Goal: Information Seeking & Learning: Learn about a topic

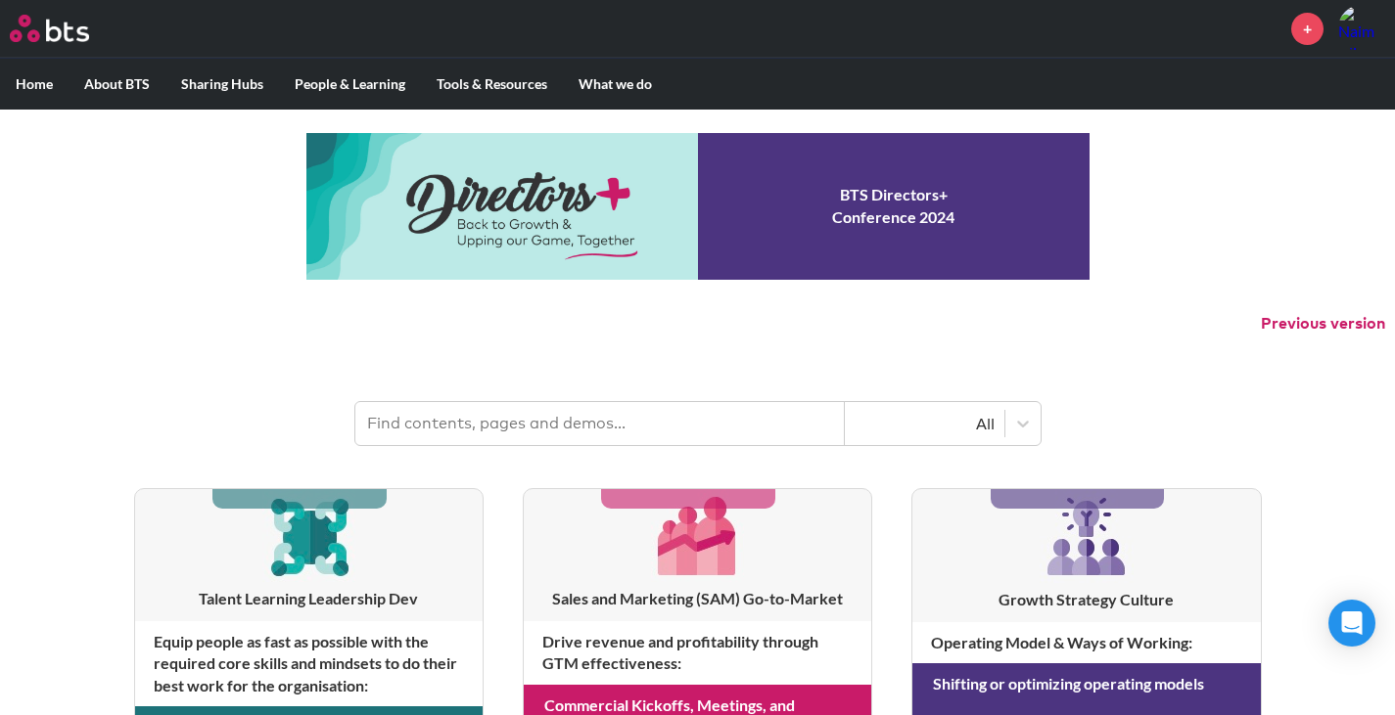
click at [565, 405] on input "text" at bounding box center [599, 423] width 489 height 43
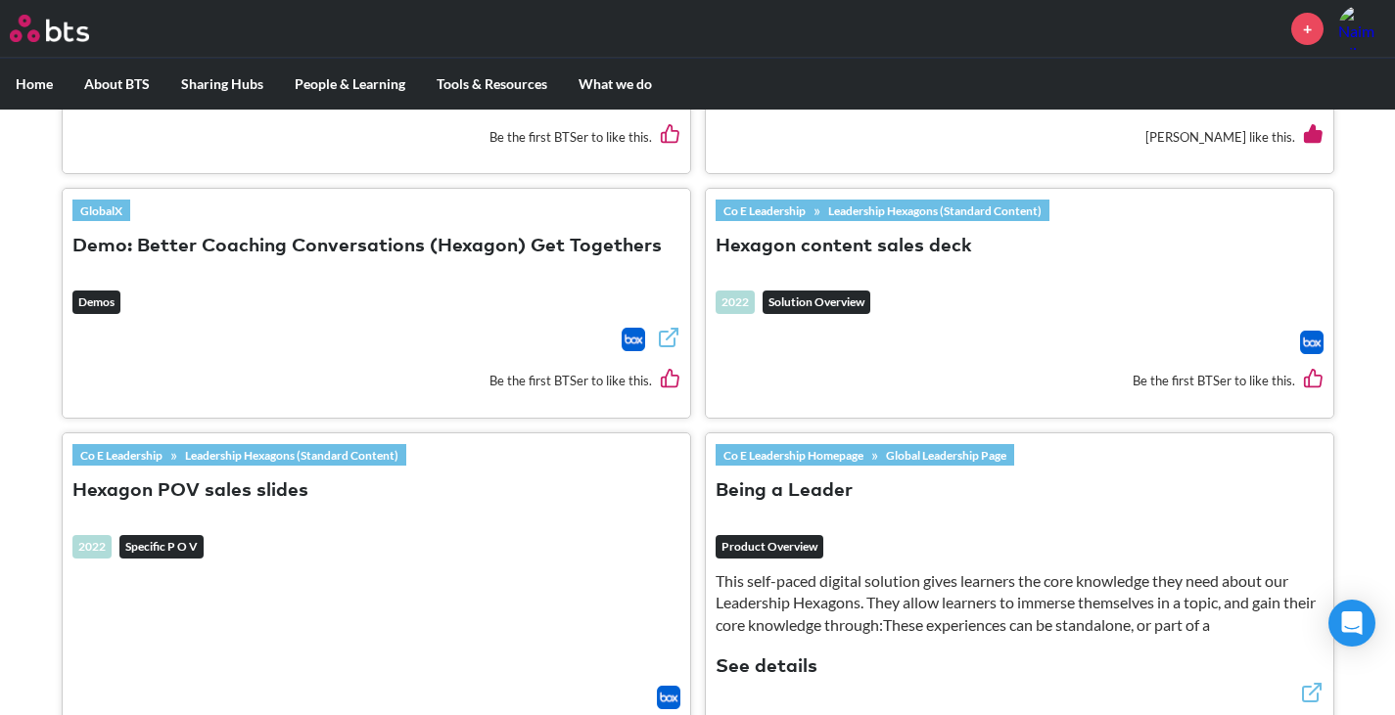
scroll to position [1183, 0]
click at [919, 250] on button "Hexagon content sales deck" at bounding box center [843, 246] width 256 height 26
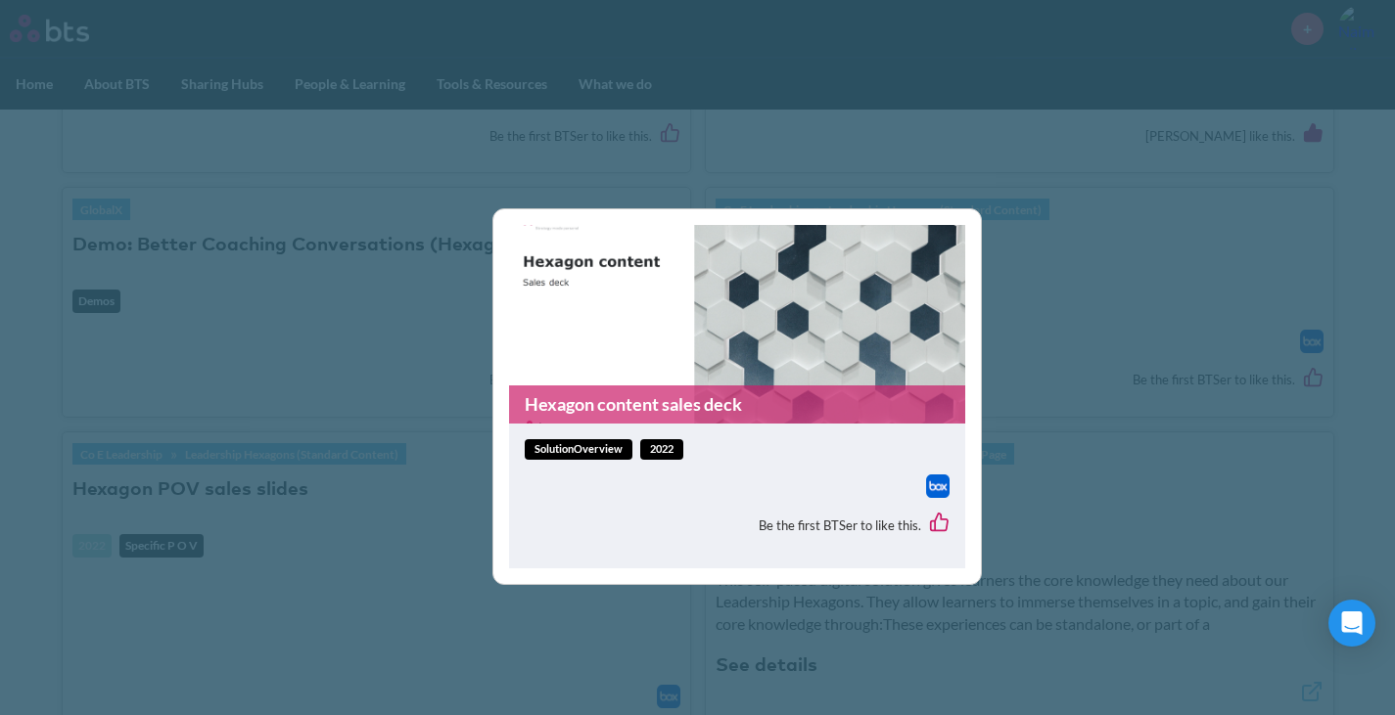
click at [694, 412] on link "Hexagon content sales deck" at bounding box center [737, 405] width 456 height 38
click at [1119, 229] on div "Hexagon content sales deck solutionOverview 2022 Be the first BTSer to like thi…" at bounding box center [697, 357] width 1395 height 715
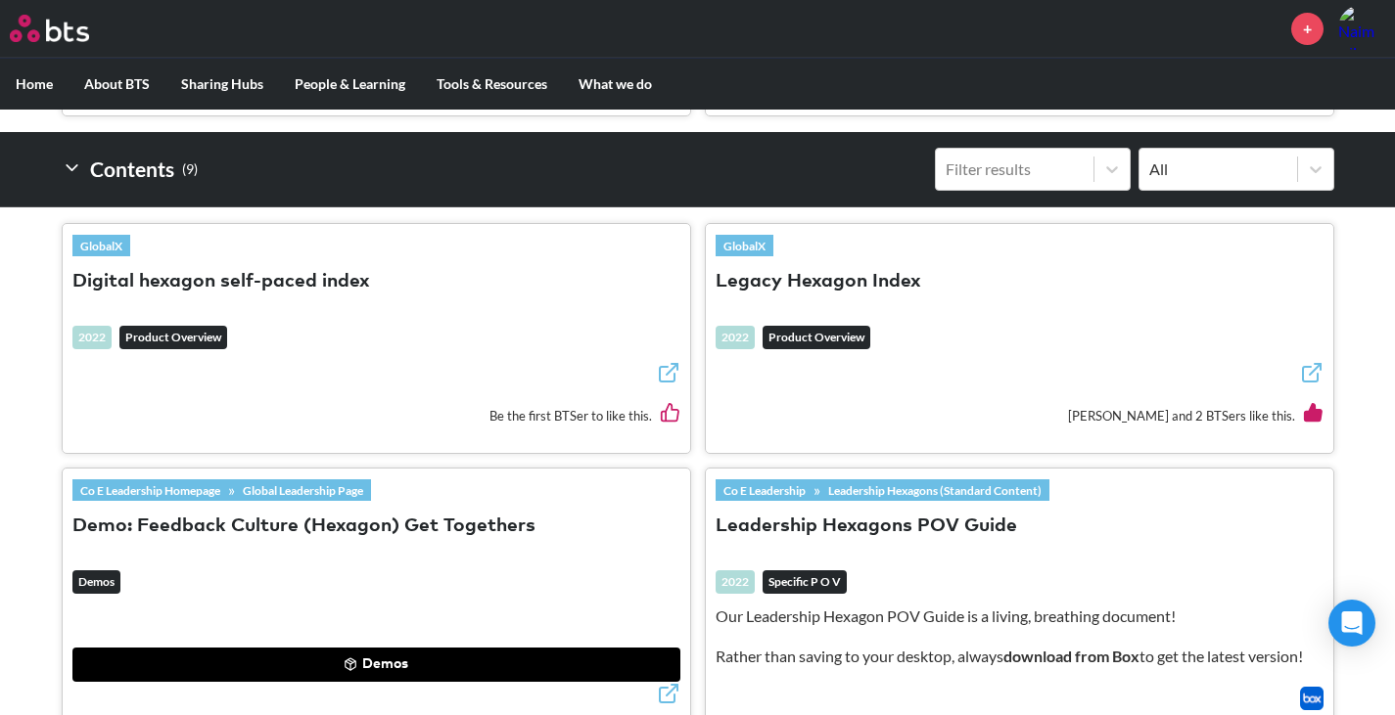
scroll to position [573, 0]
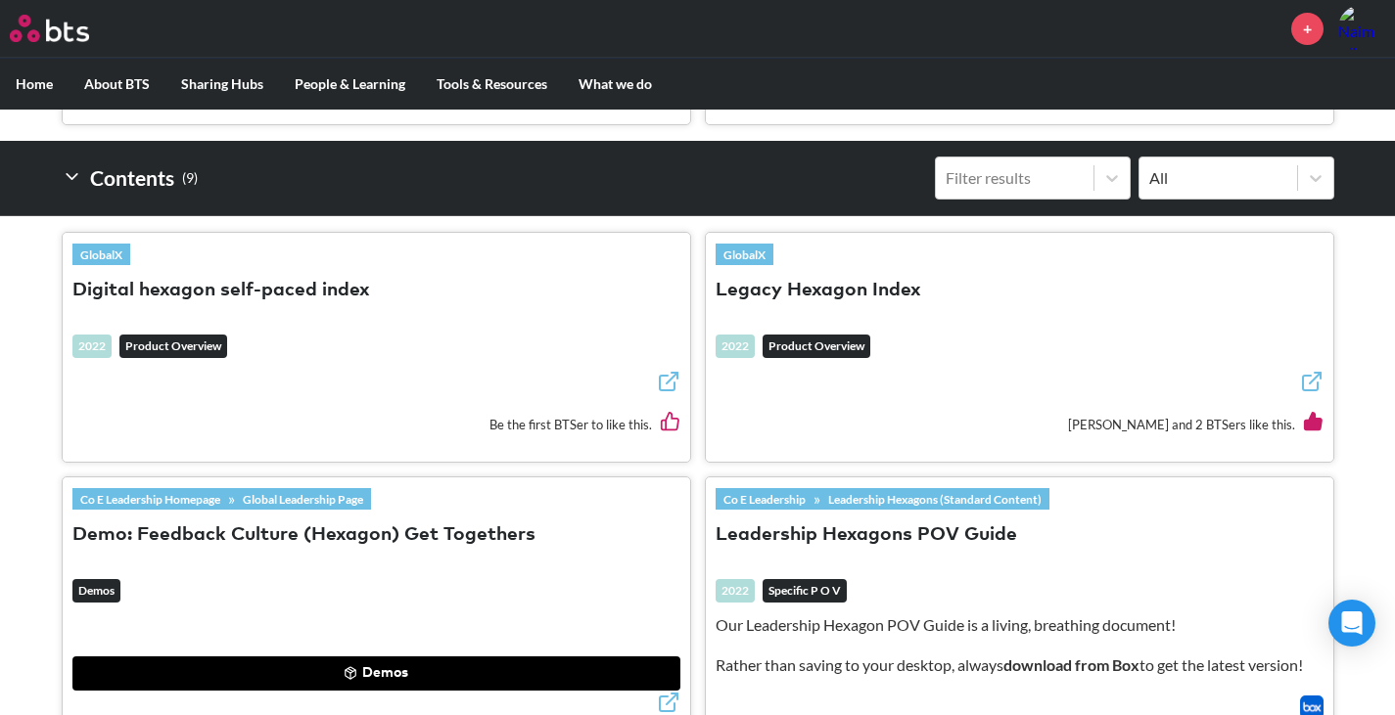
click at [901, 278] on button "Legacy Hexagon Index" at bounding box center [818, 291] width 206 height 26
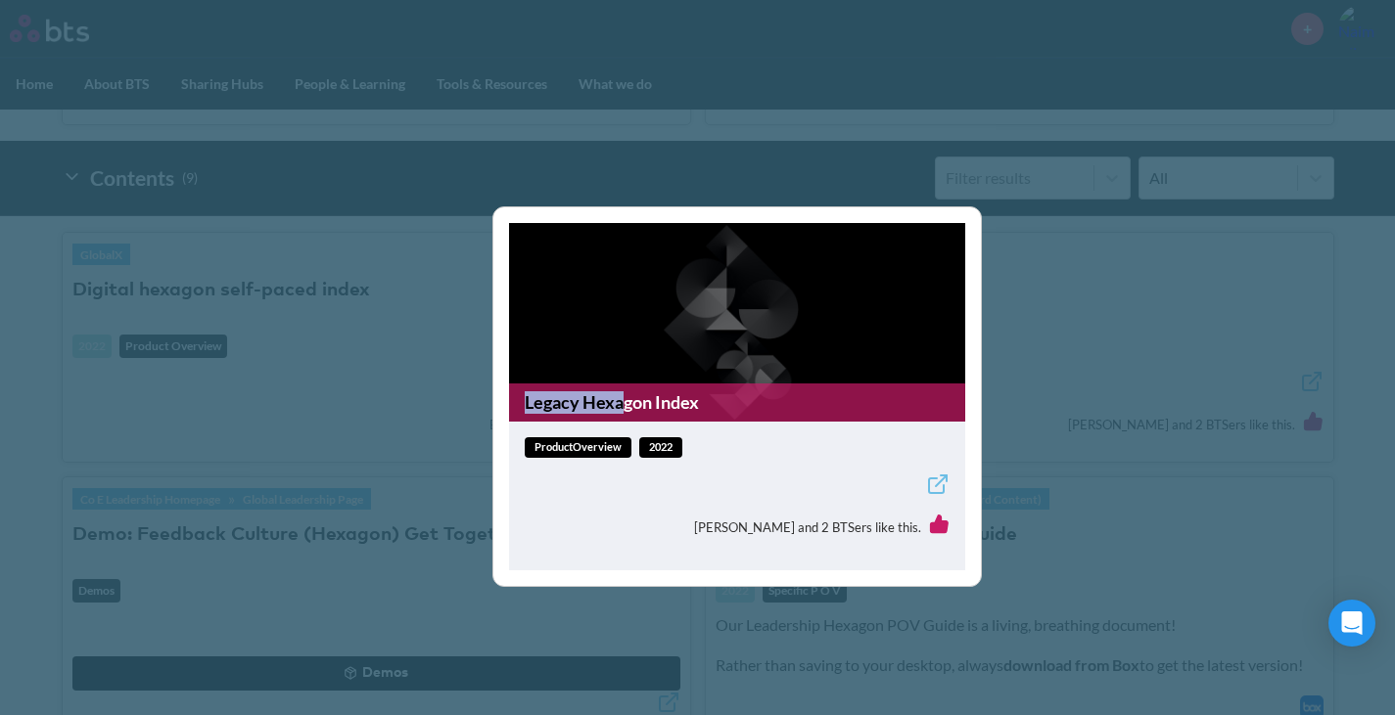
drag, startPoint x: 704, startPoint y: 330, endPoint x: 616, endPoint y: 412, distance: 120.5
click at [616, 412] on figure "Legacy Hexagon Index" at bounding box center [737, 322] width 456 height 199
click at [614, 413] on link "Legacy Hexagon Index" at bounding box center [737, 403] width 456 height 38
click at [447, 332] on div "Legacy Hexagon Index productOverview 2022 Vanessa Lin and 2 BTSers like this." at bounding box center [697, 357] width 1395 height 715
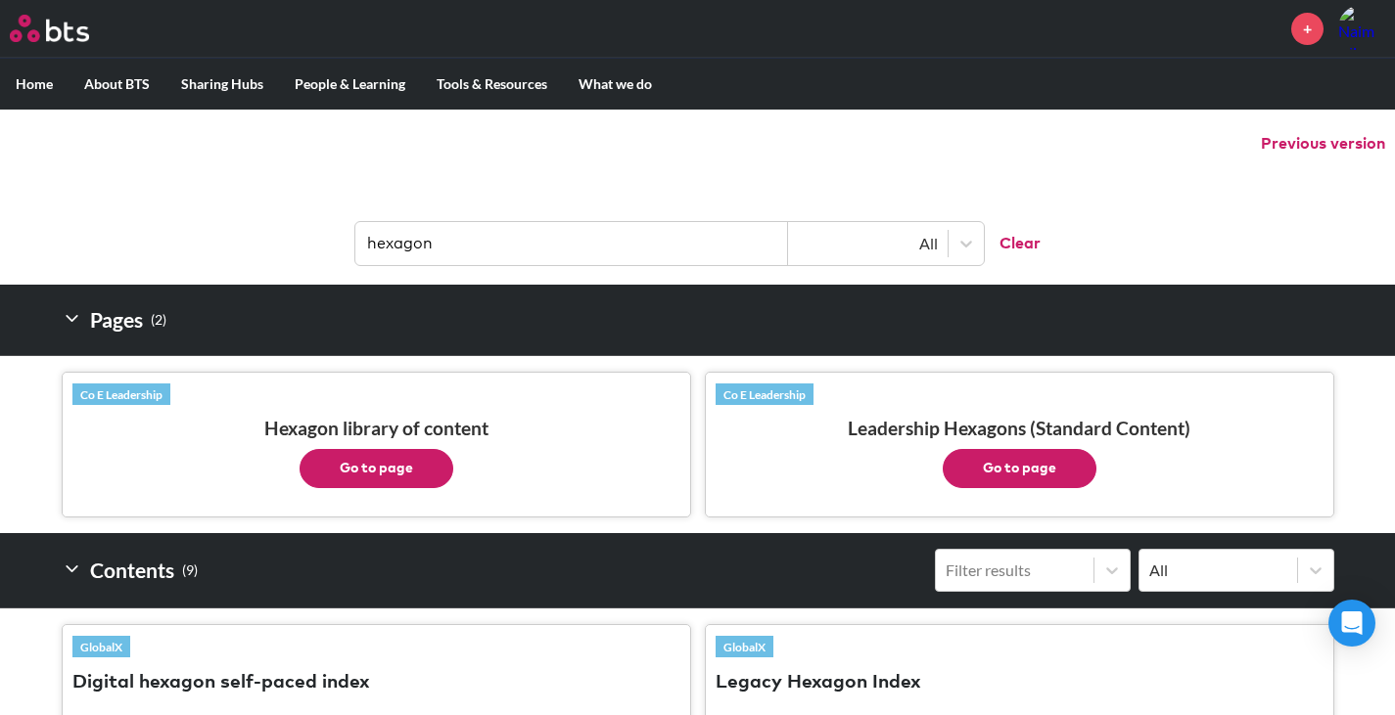
scroll to position [0, 0]
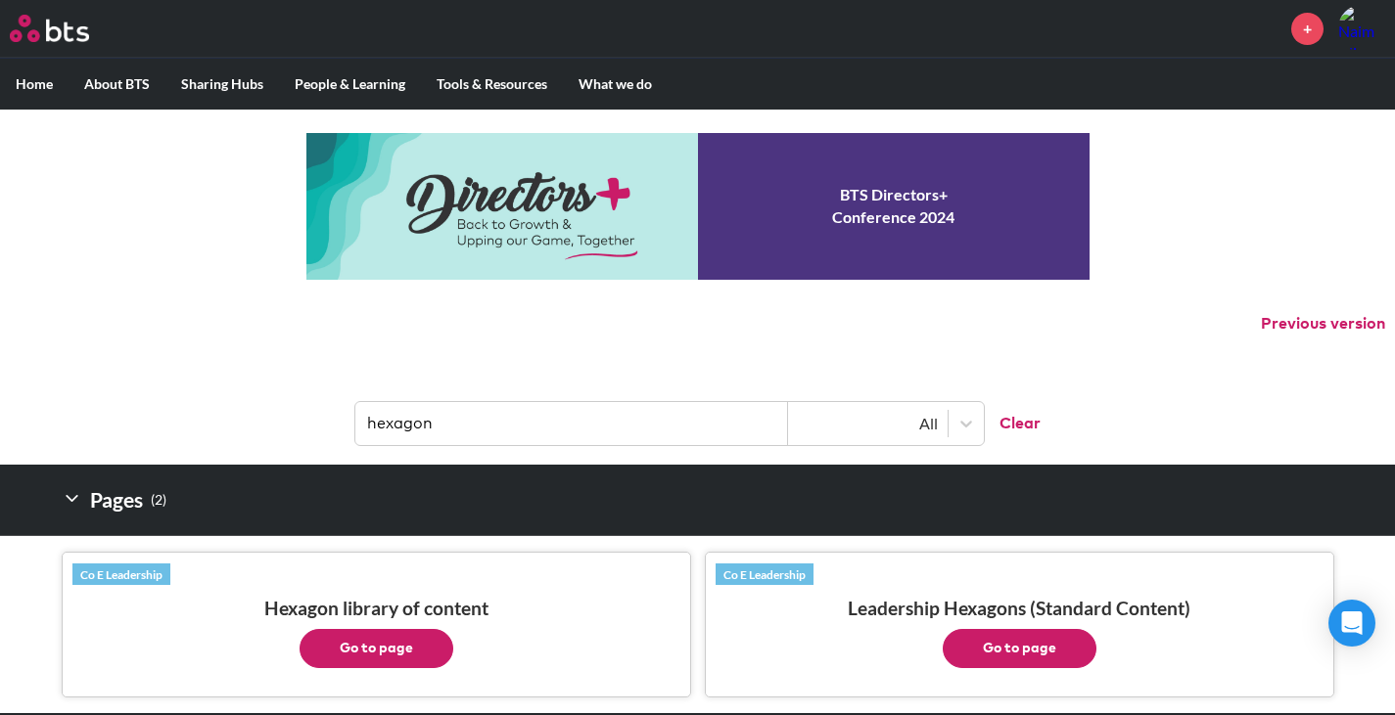
click at [366, 421] on input "hexagon" at bounding box center [571, 423] width 433 height 43
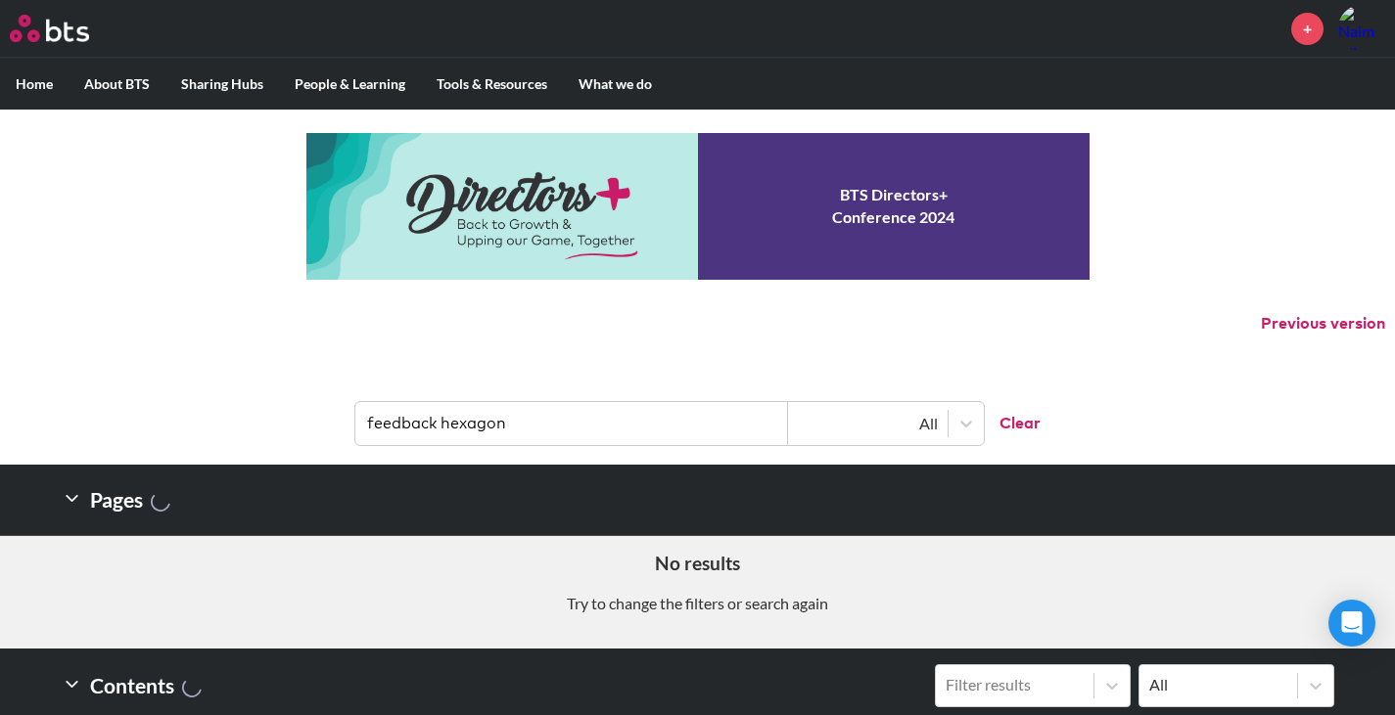
click at [445, 428] on input "feedback hexagon" at bounding box center [571, 423] width 433 height 43
click at [445, 427] on input "feedback hexagon" at bounding box center [571, 423] width 433 height 43
type input "feedback"
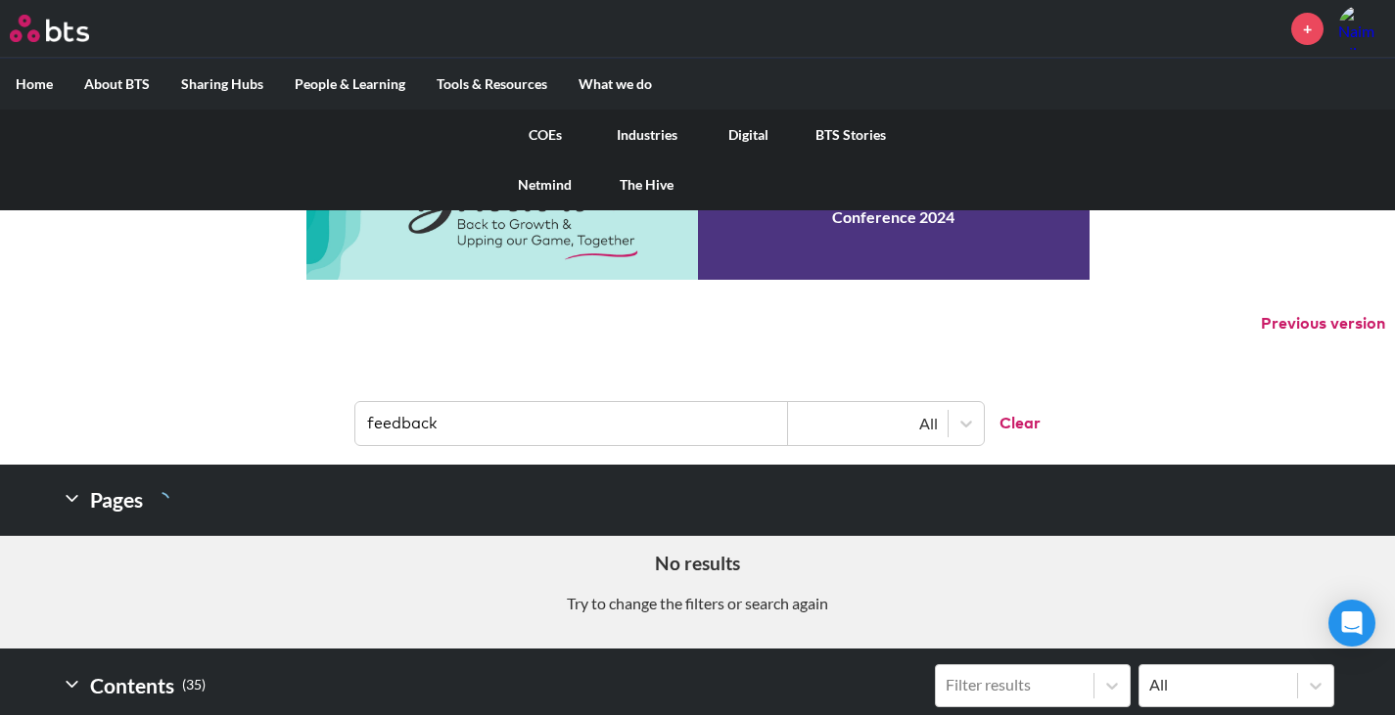
click at [551, 131] on link "COEs" at bounding box center [545, 135] width 102 height 51
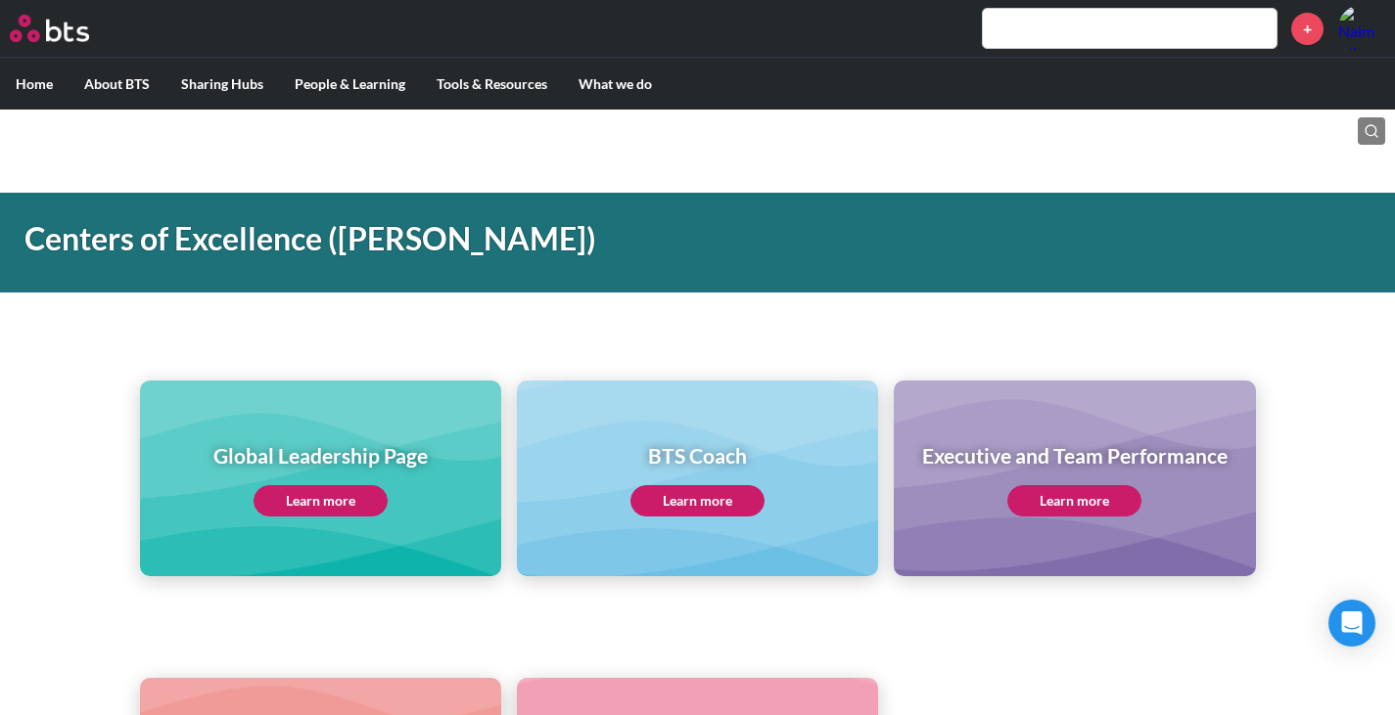
click at [357, 489] on link "Learn more" at bounding box center [320, 500] width 134 height 31
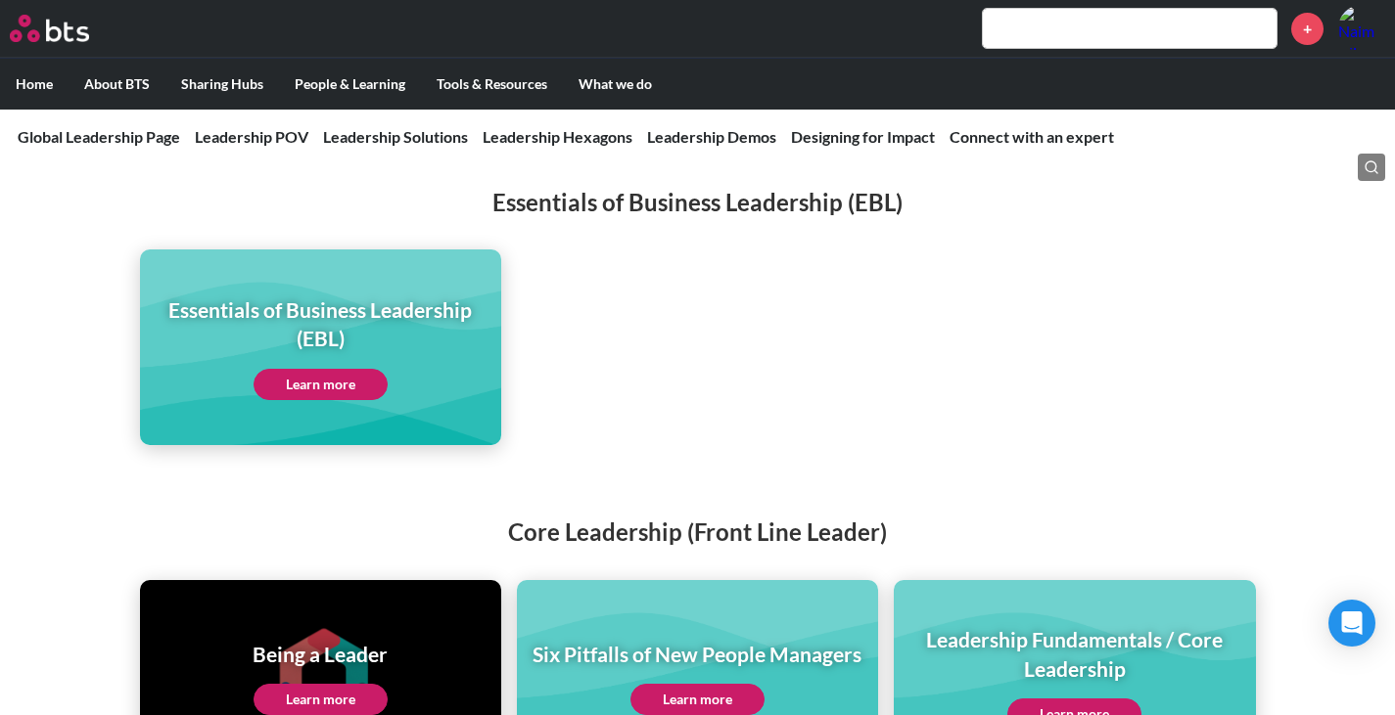
scroll to position [3915, 0]
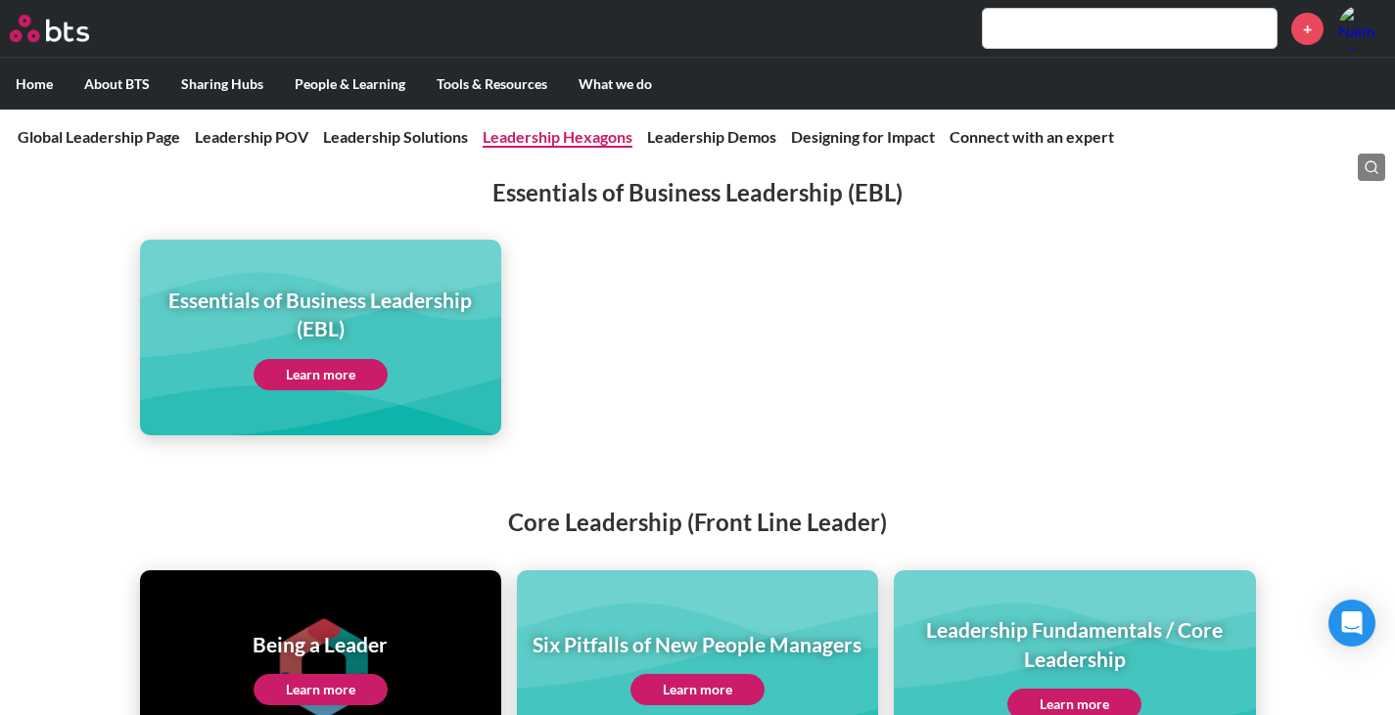
click at [539, 143] on link "Leadership Hexagons" at bounding box center [558, 136] width 150 height 19
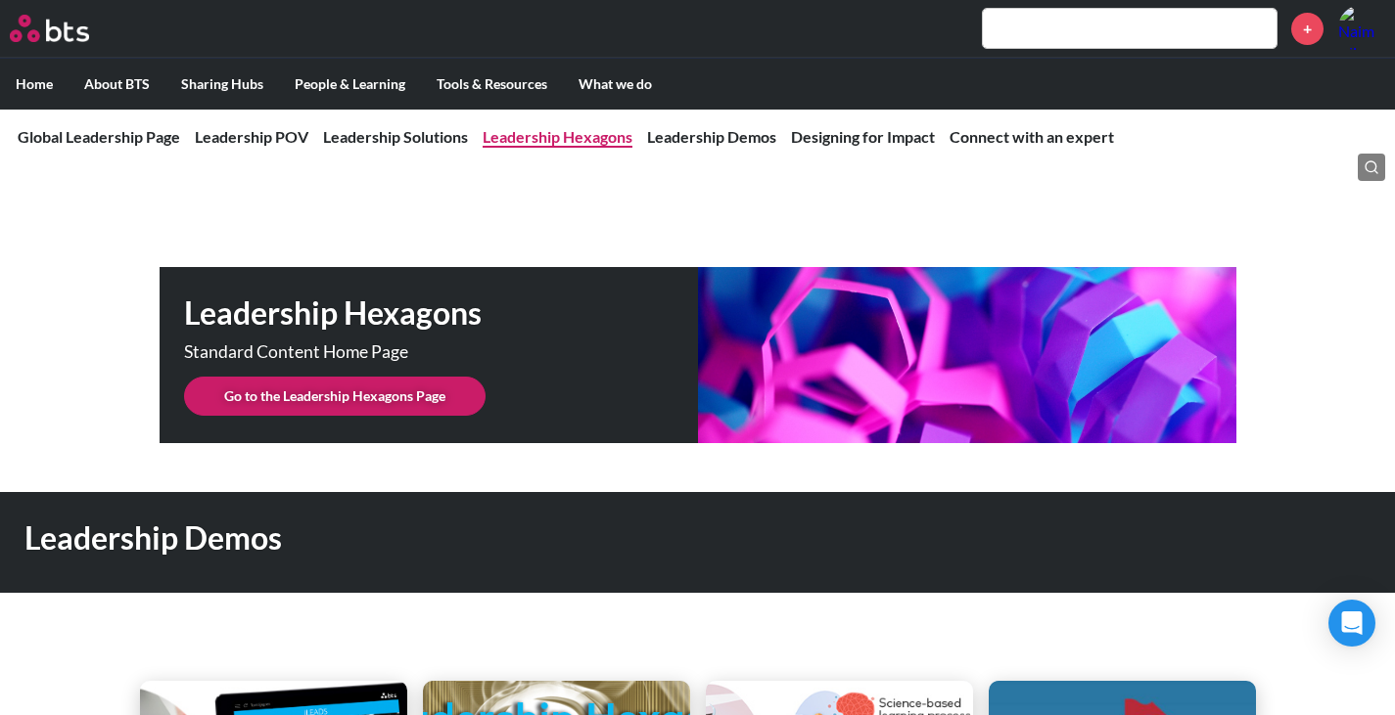
scroll to position [4904, 0]
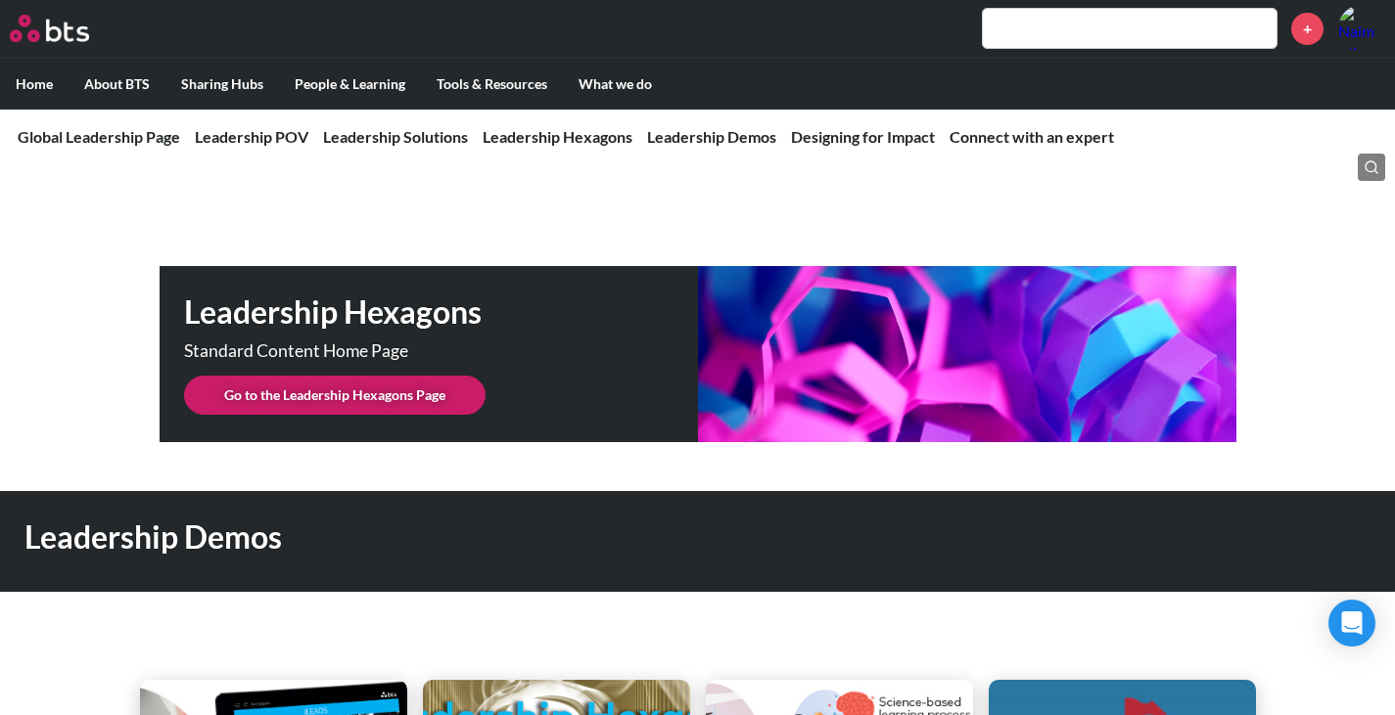
click at [434, 376] on link "Go to the Leadership Hexagons Page" at bounding box center [334, 395] width 301 height 39
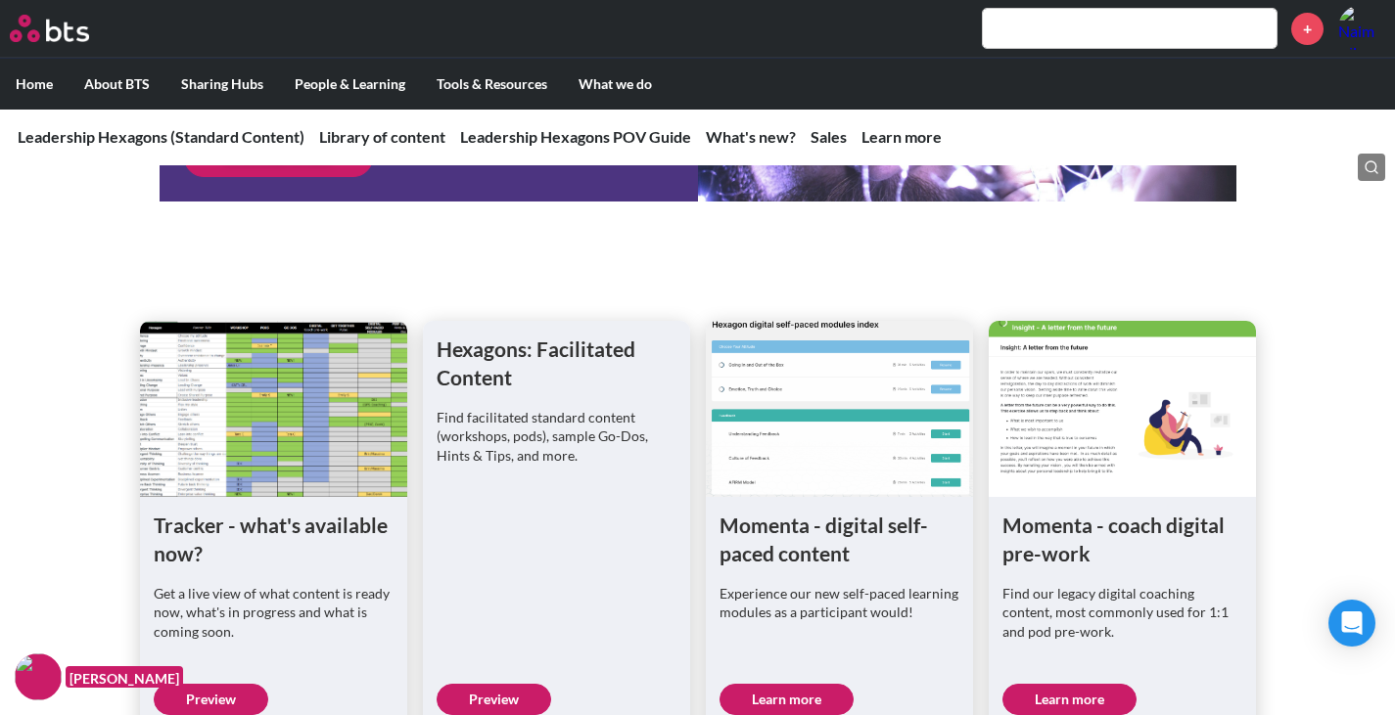
scroll to position [587, 0]
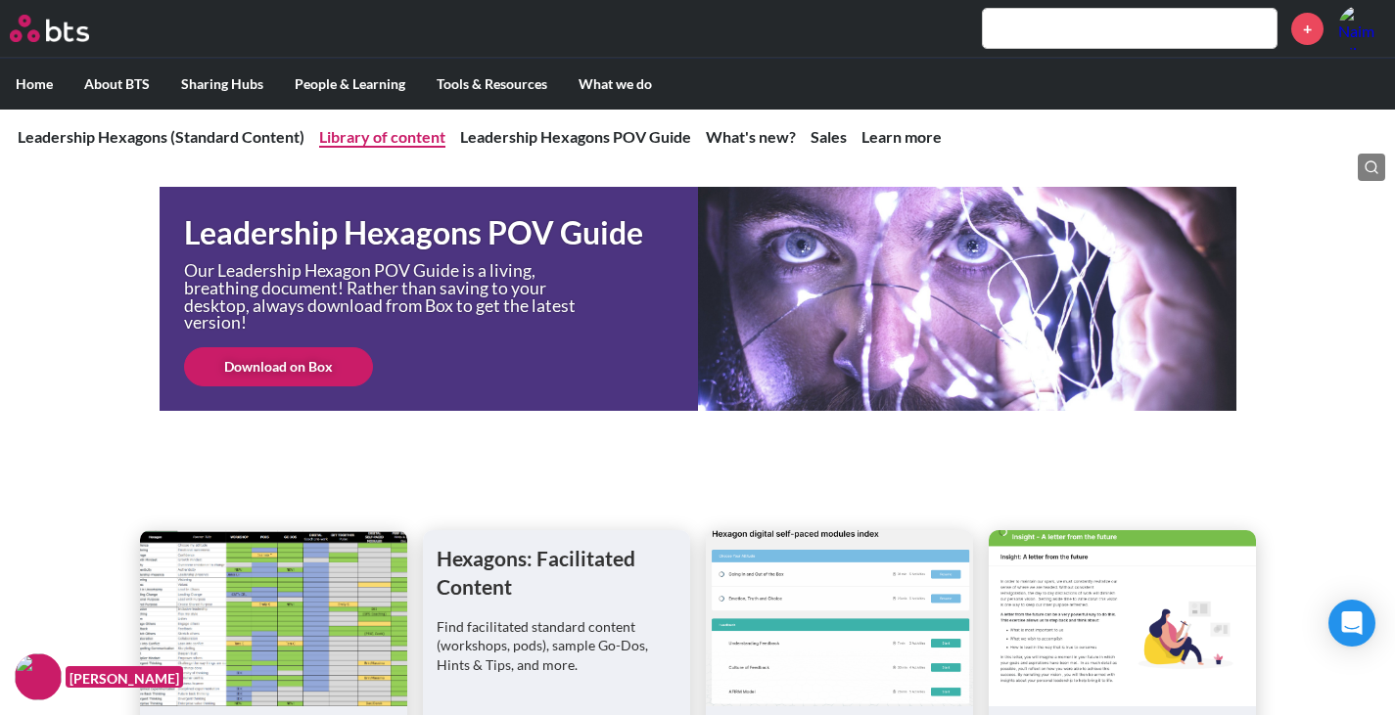
click at [402, 143] on link "Library of content" at bounding box center [382, 136] width 126 height 19
click at [342, 139] on link "Library of content" at bounding box center [382, 136] width 126 height 19
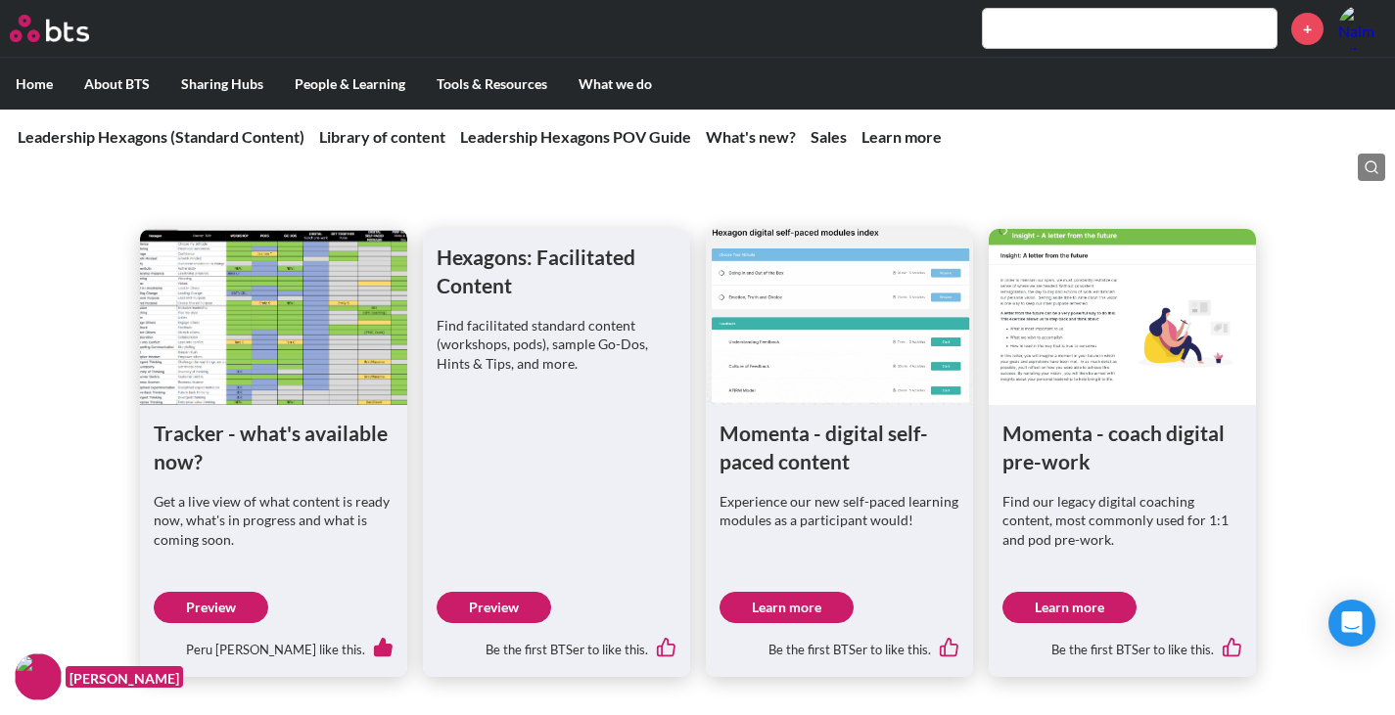
scroll to position [979, 0]
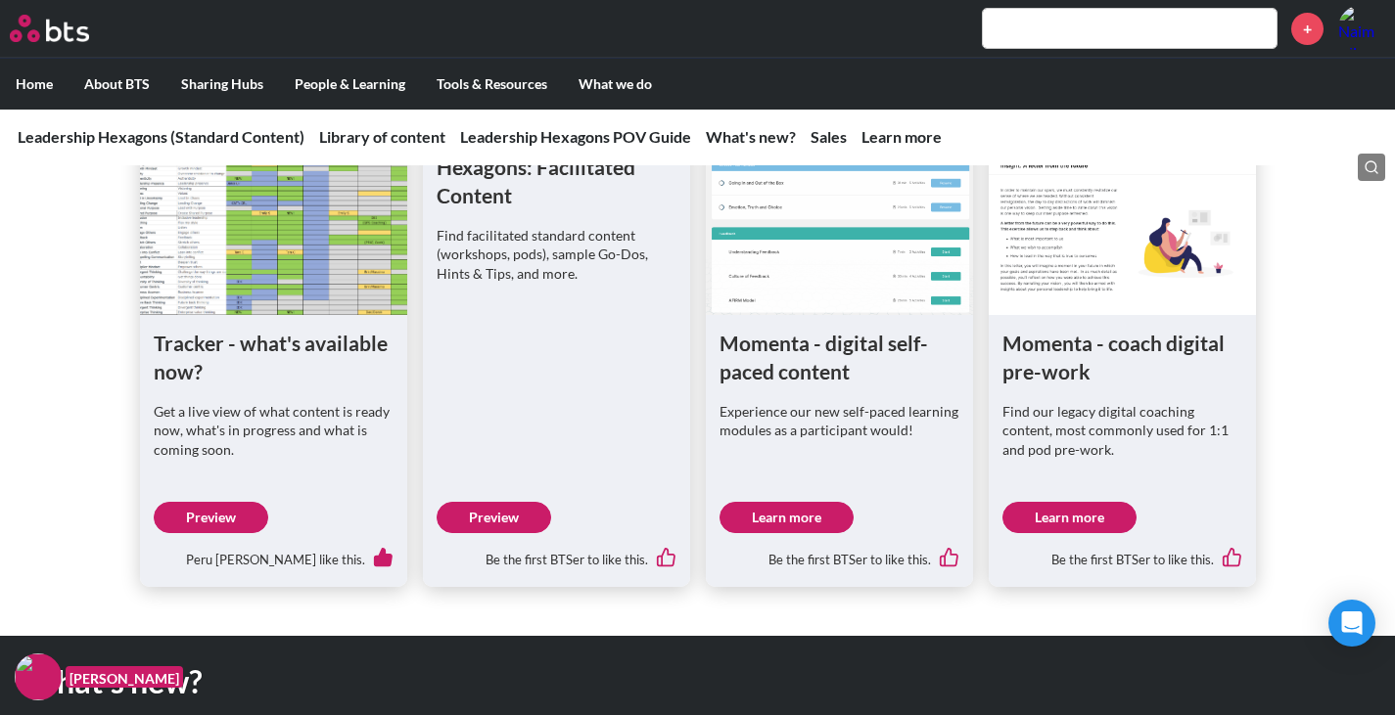
click at [235, 518] on link "Preview" at bounding box center [211, 517] width 115 height 31
click at [517, 513] on link "Preview" at bounding box center [494, 517] width 115 height 31
